Goal: Task Accomplishment & Management: Manage account settings

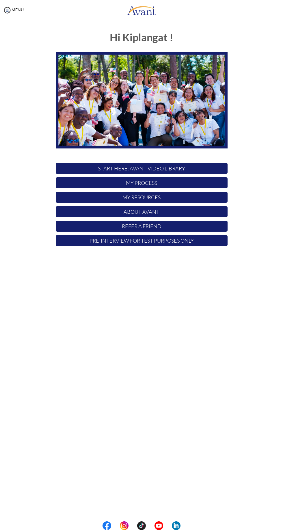
click at [175, 187] on p "My Process" at bounding box center [142, 182] width 172 height 11
click at [205, 183] on p "My Process" at bounding box center [142, 182] width 172 height 11
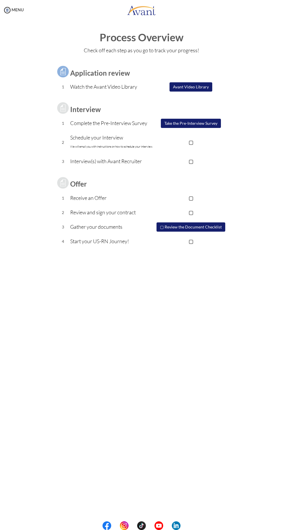
click at [193, 194] on p "▢" at bounding box center [191, 198] width 73 height 8
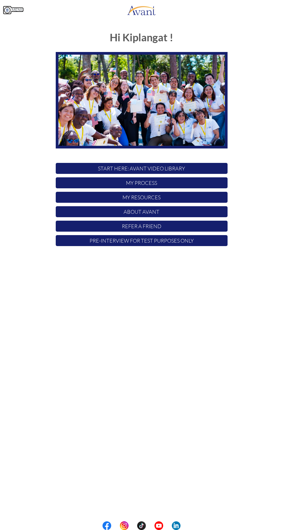
click at [18, 10] on link "MENU" at bounding box center [13, 9] width 21 height 5
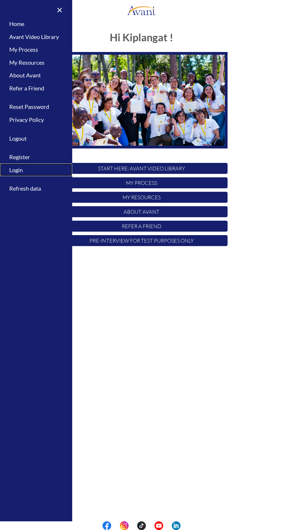
click at [33, 173] on link "Login" at bounding box center [36, 169] width 72 height 13
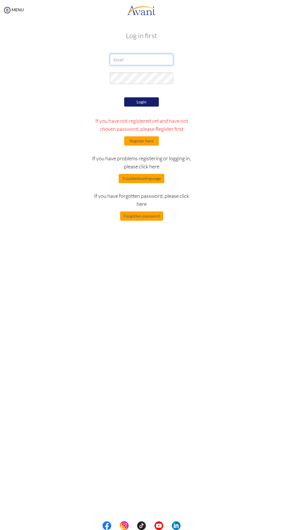
click at [162, 59] on input "email" at bounding box center [142, 60] width 64 height 12
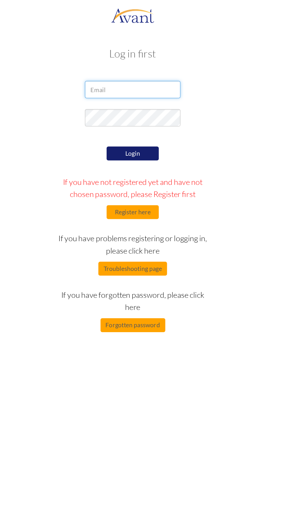
type input "[EMAIL_ADDRESS][DOMAIN_NAME]"
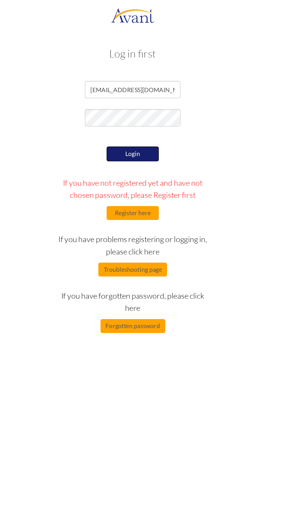
click at [140, 98] on button "Login" at bounding box center [141, 102] width 35 height 10
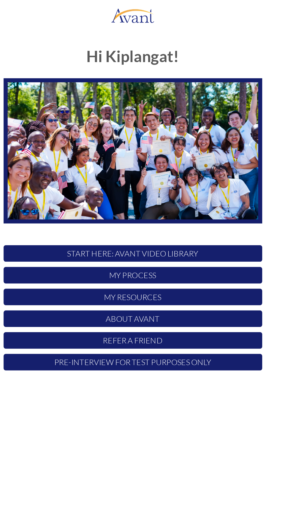
click at [149, 185] on p "My Process" at bounding box center [142, 182] width 172 height 11
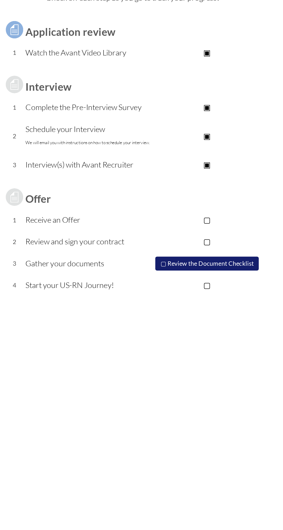
click at [199, 197] on p "▢" at bounding box center [191, 198] width 73 height 8
